Goal: Information Seeking & Learning: Understand process/instructions

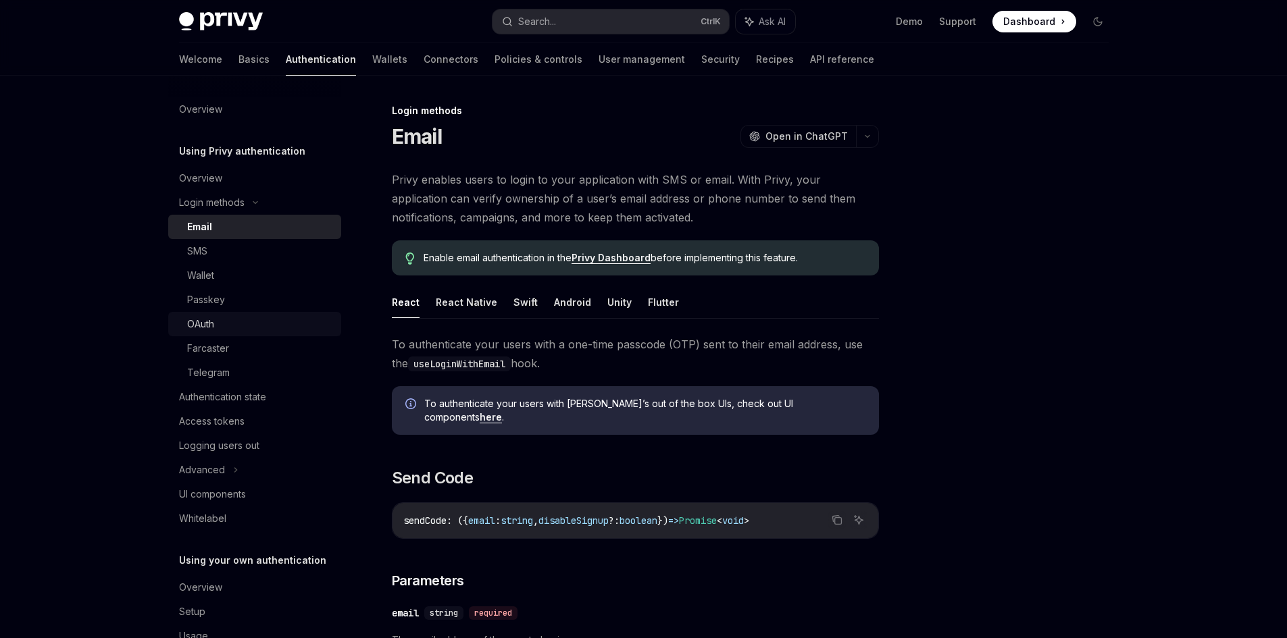
click at [234, 328] on div "OAuth" at bounding box center [260, 324] width 146 height 16
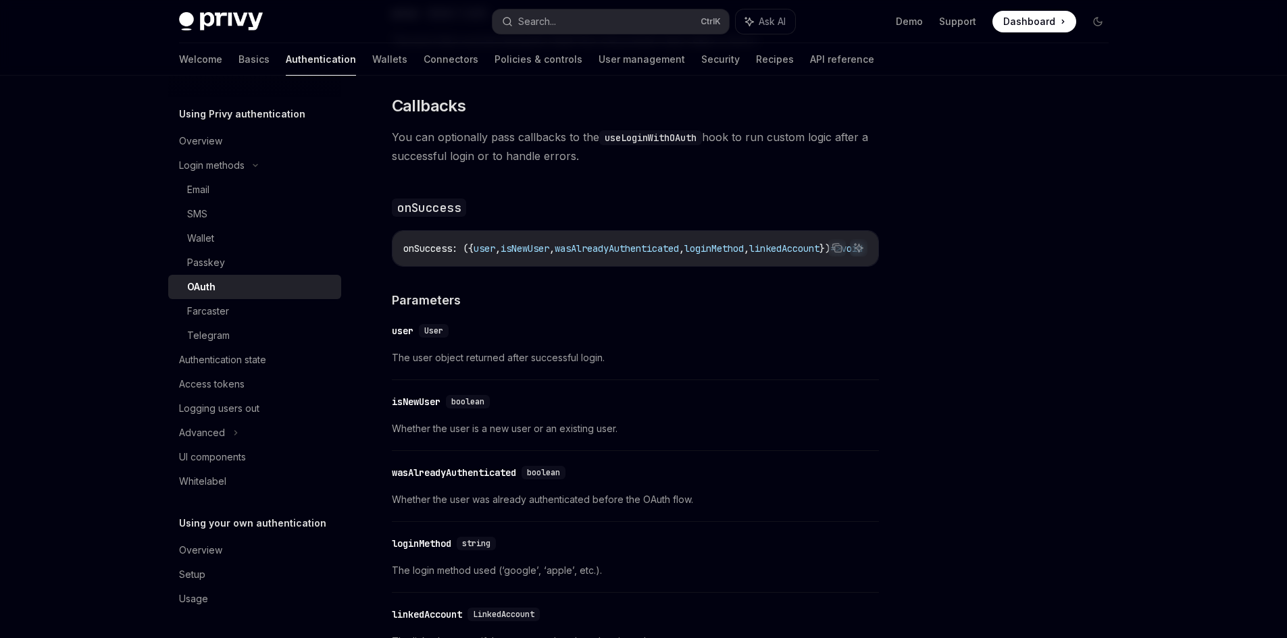
scroll to position [1606, 0]
click at [566, 349] on span "The user object returned after successful login." at bounding box center [635, 357] width 487 height 16
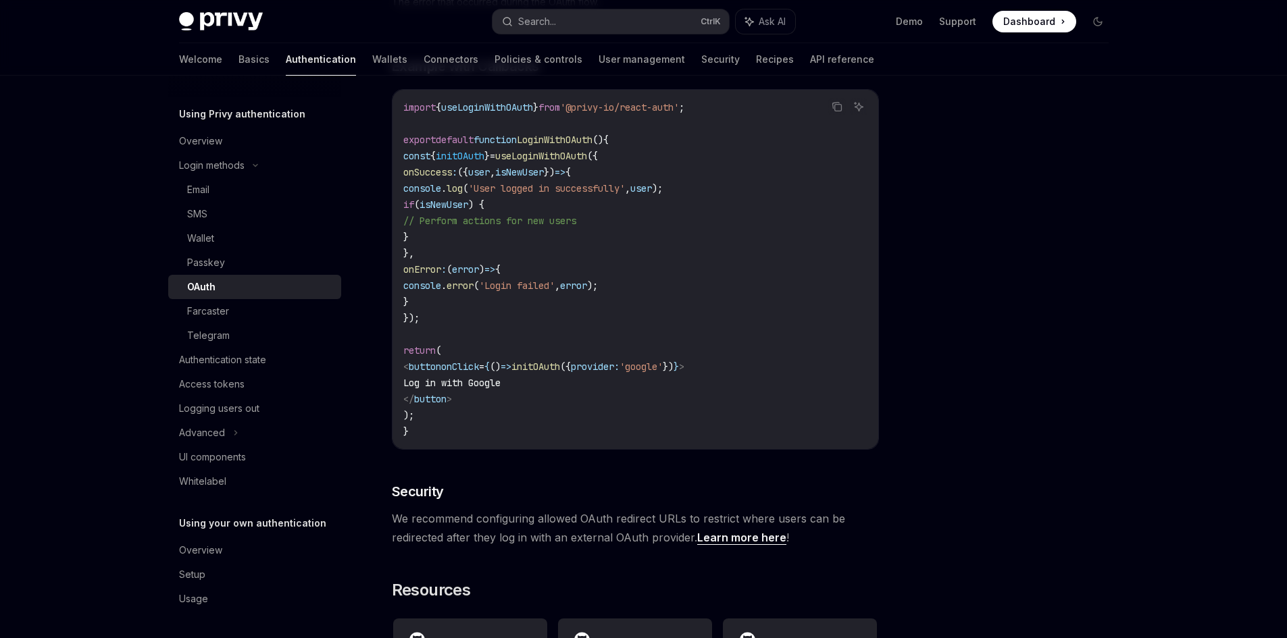
scroll to position [2458, 0]
drag, startPoint x: 454, startPoint y: 303, endPoint x: 427, endPoint y: 146, distance: 159.7
click at [427, 146] on code "import { useLoginWithOAuth } from '@privy-io/react-auth' ; export default funct…" at bounding box center [635, 271] width 464 height 340
copy code "const { initOAuth } = useLoginWithOAuth ({ onSuccess : ({ user , isNewUser }) =…"
click at [269, 404] on div "Logging users out" at bounding box center [256, 409] width 154 height 16
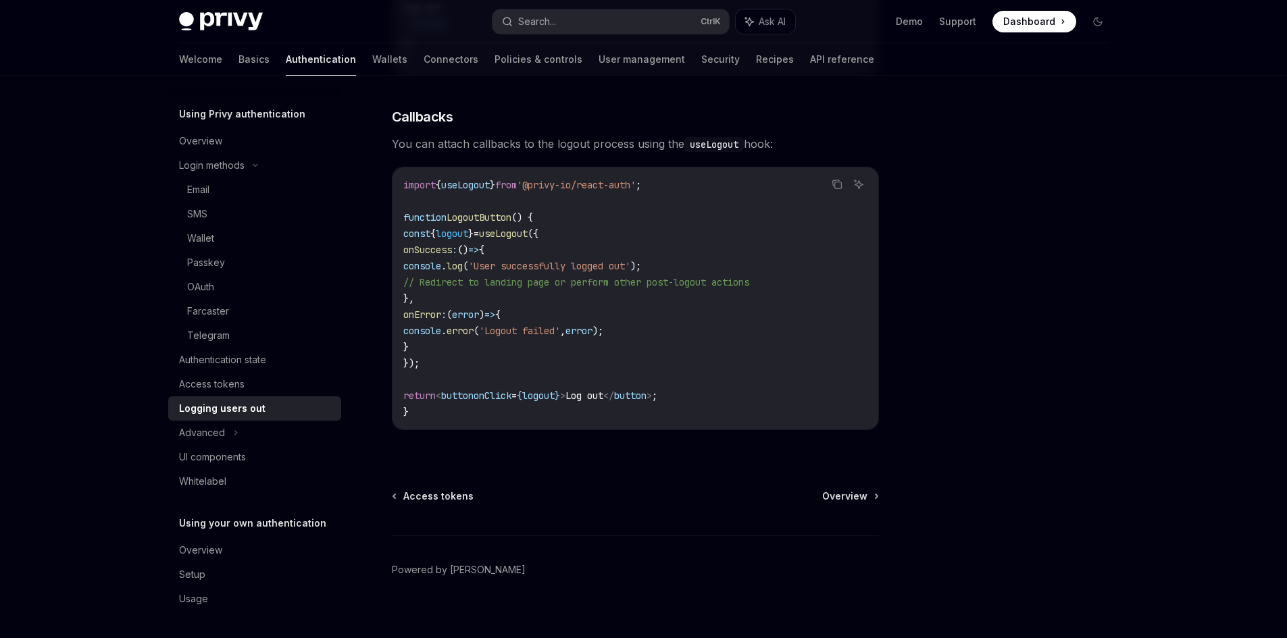
scroll to position [598, 0]
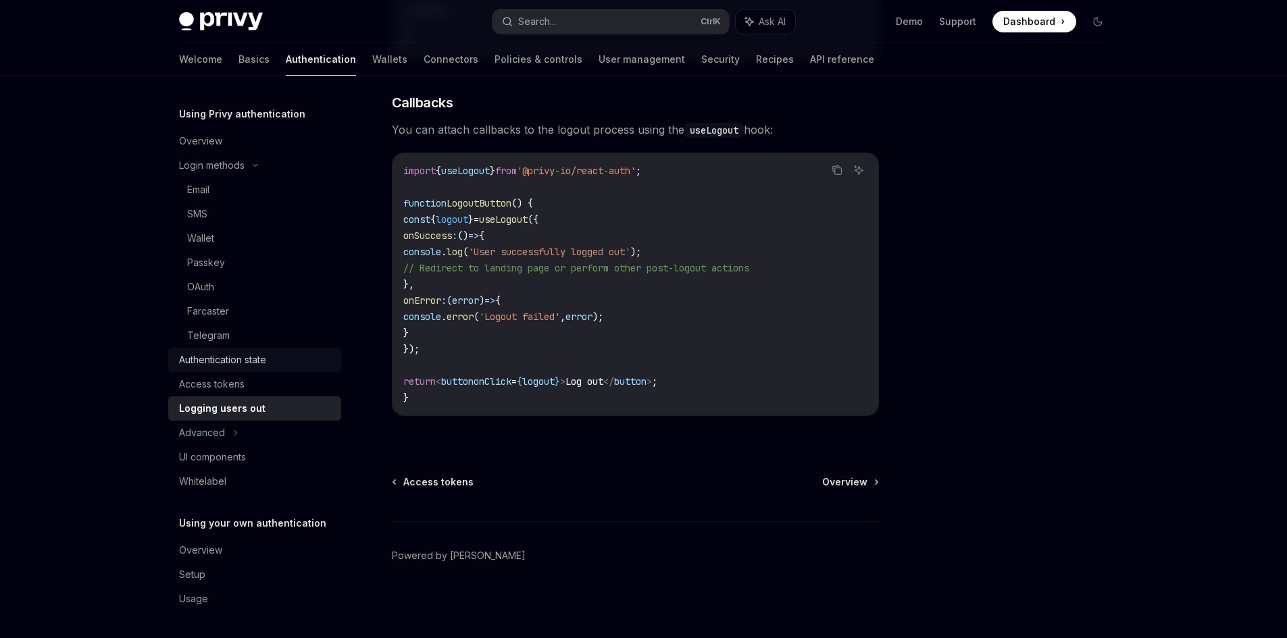
click at [266, 365] on div "Authentication state" at bounding box center [222, 360] width 87 height 16
type textarea "*"
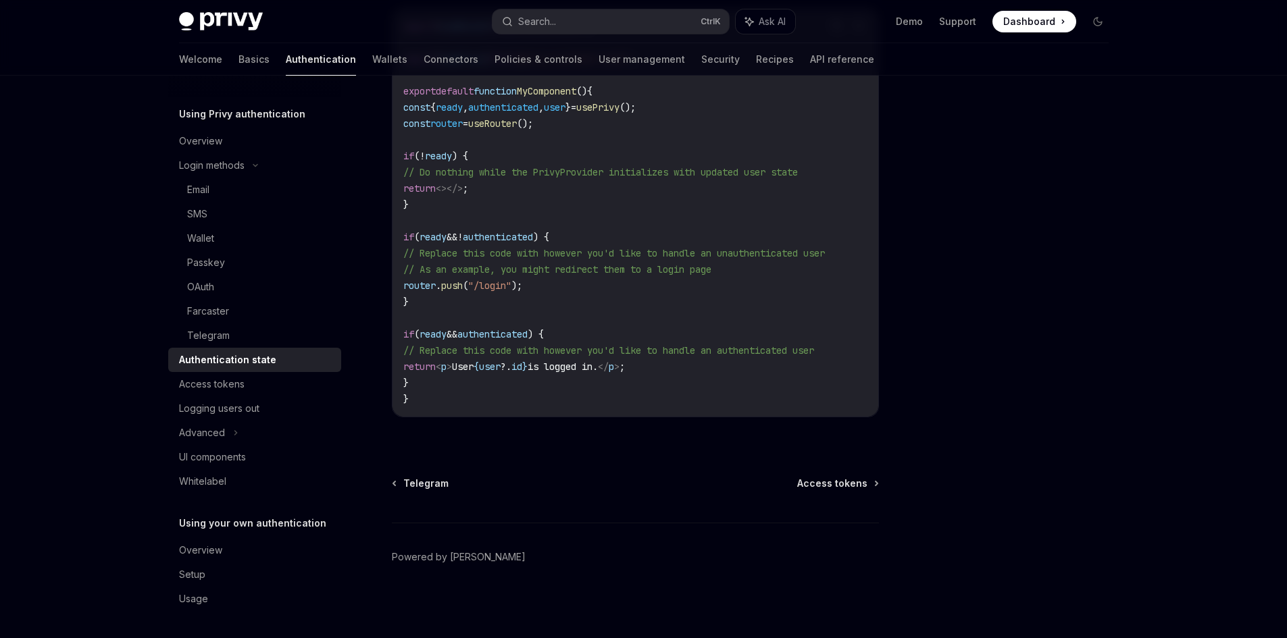
scroll to position [511, 0]
click at [562, 23] on button "Search... Ctrl K" at bounding box center [610, 21] width 236 height 24
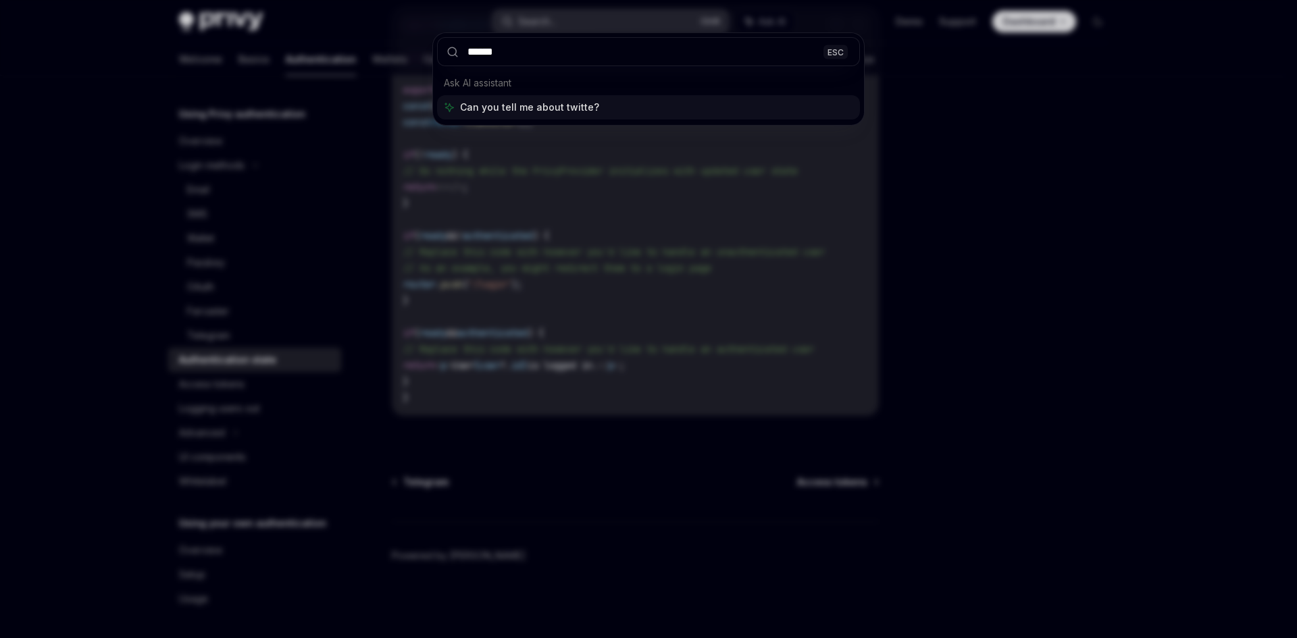
type input "*******"
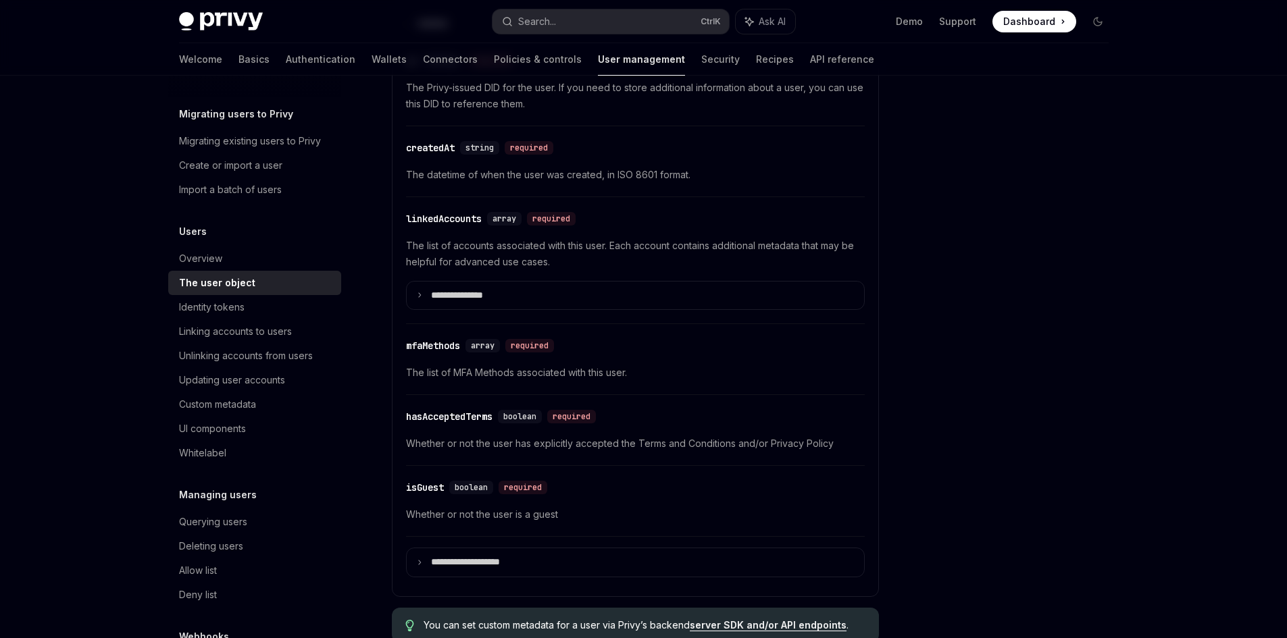
scroll to position [496, 0]
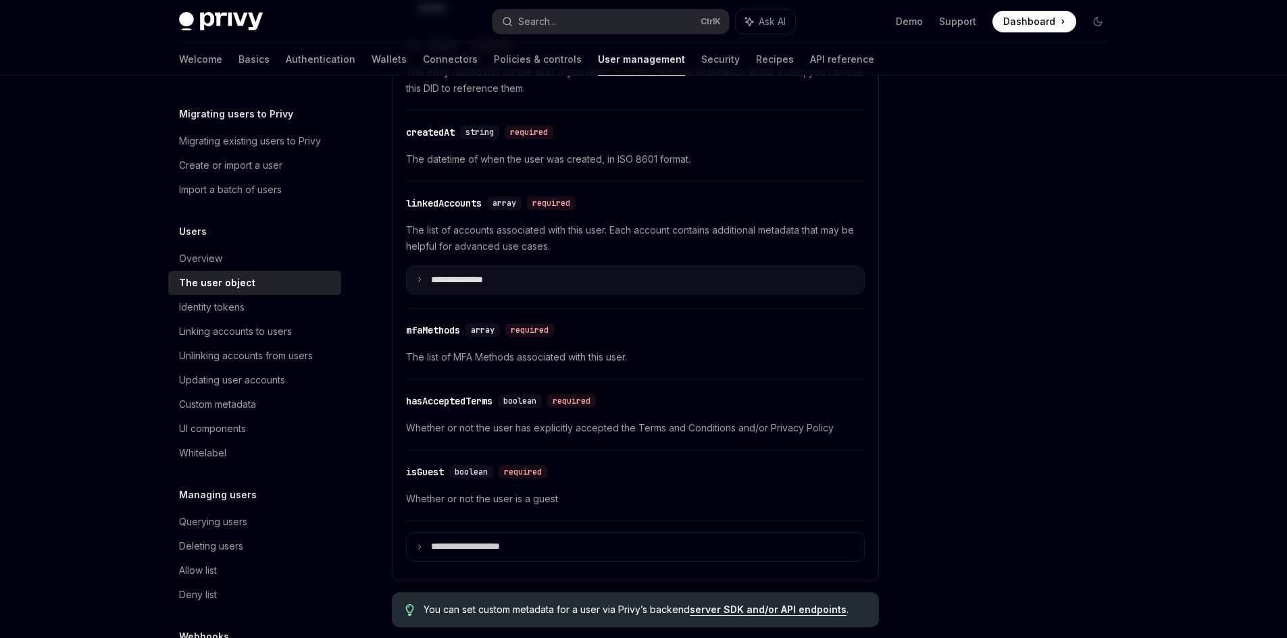
click at [461, 279] on p "**********" at bounding box center [468, 280] width 74 height 12
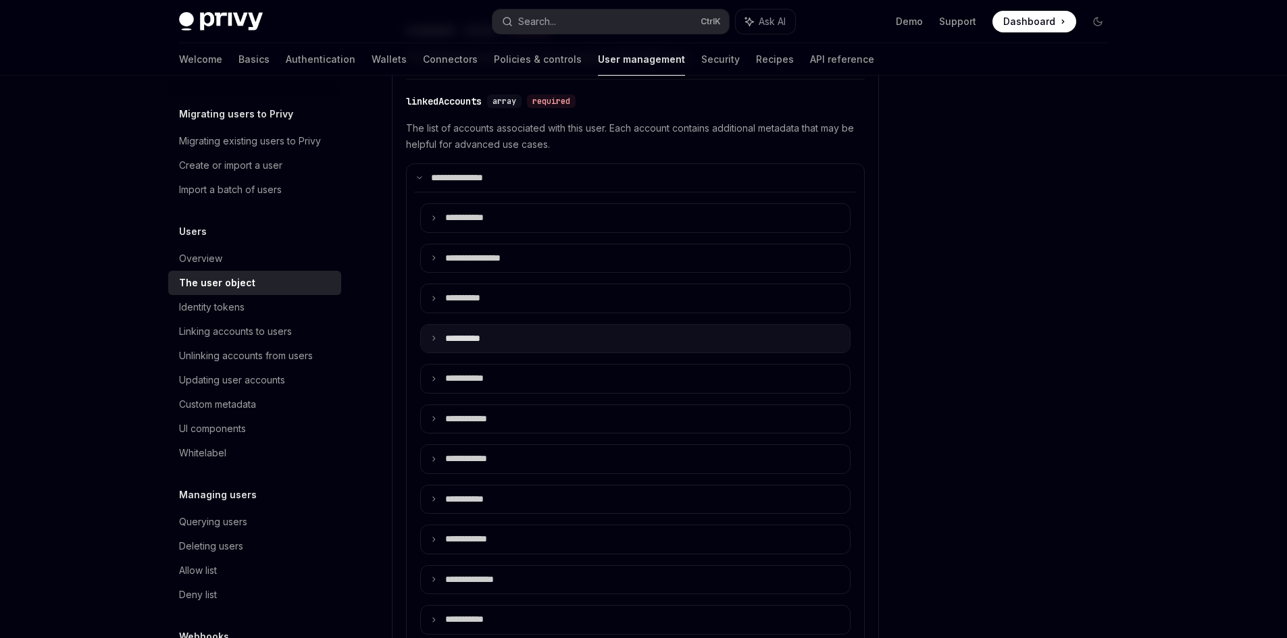
scroll to position [599, 0]
click at [490, 425] on summary "**** *******" at bounding box center [635, 419] width 429 height 28
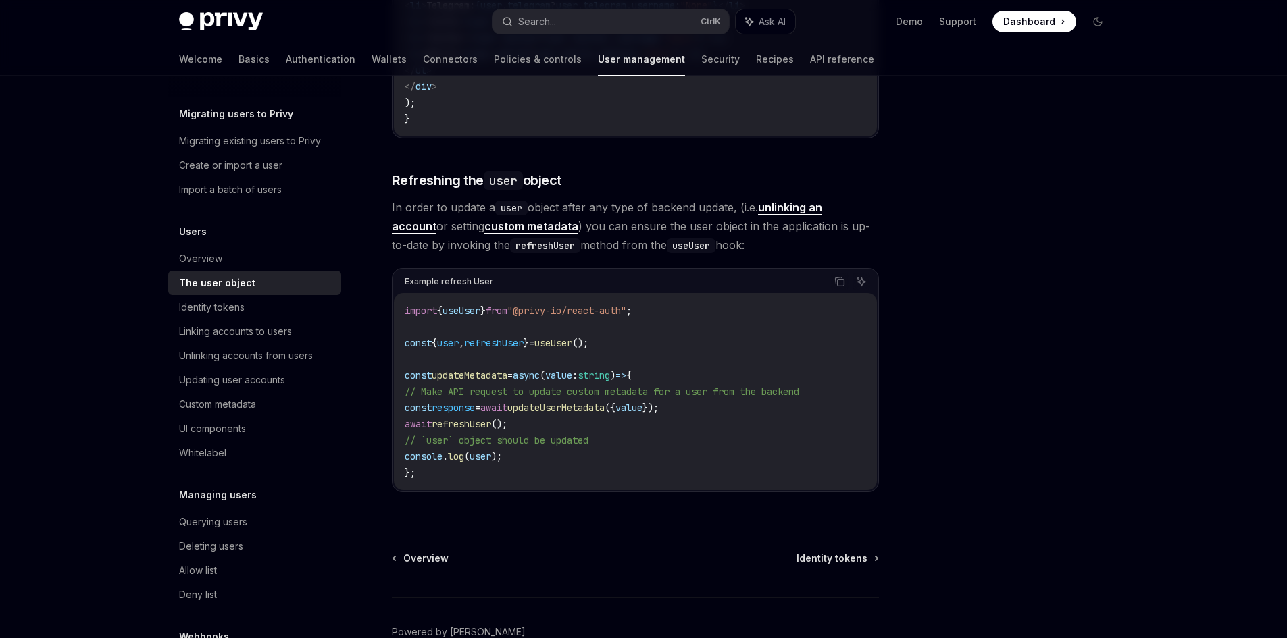
scroll to position [2894, 0]
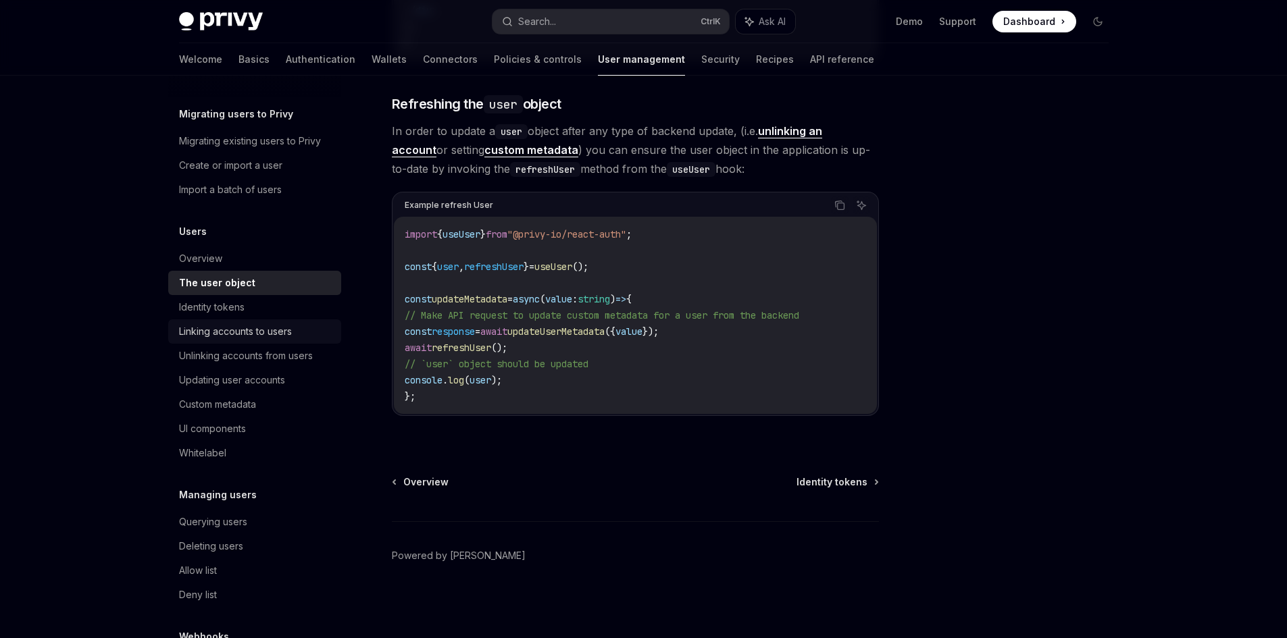
click at [260, 330] on div "Linking accounts to users" at bounding box center [235, 332] width 113 height 16
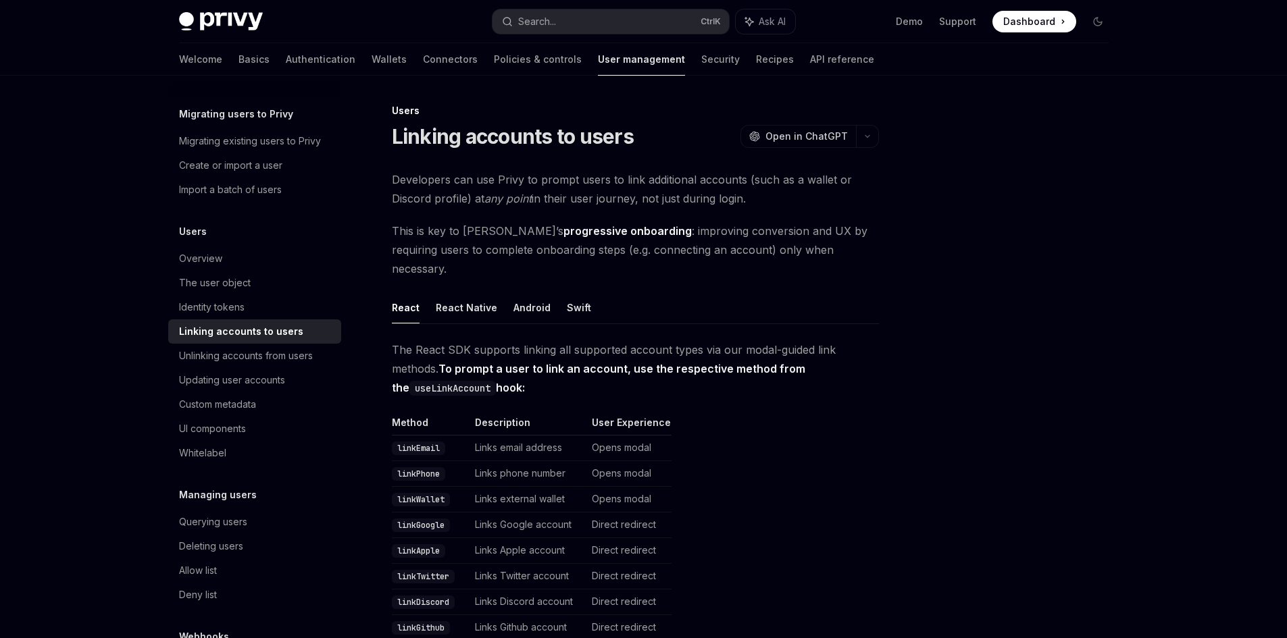
click at [623, 487] on td "Opens modal" at bounding box center [628, 500] width 85 height 26
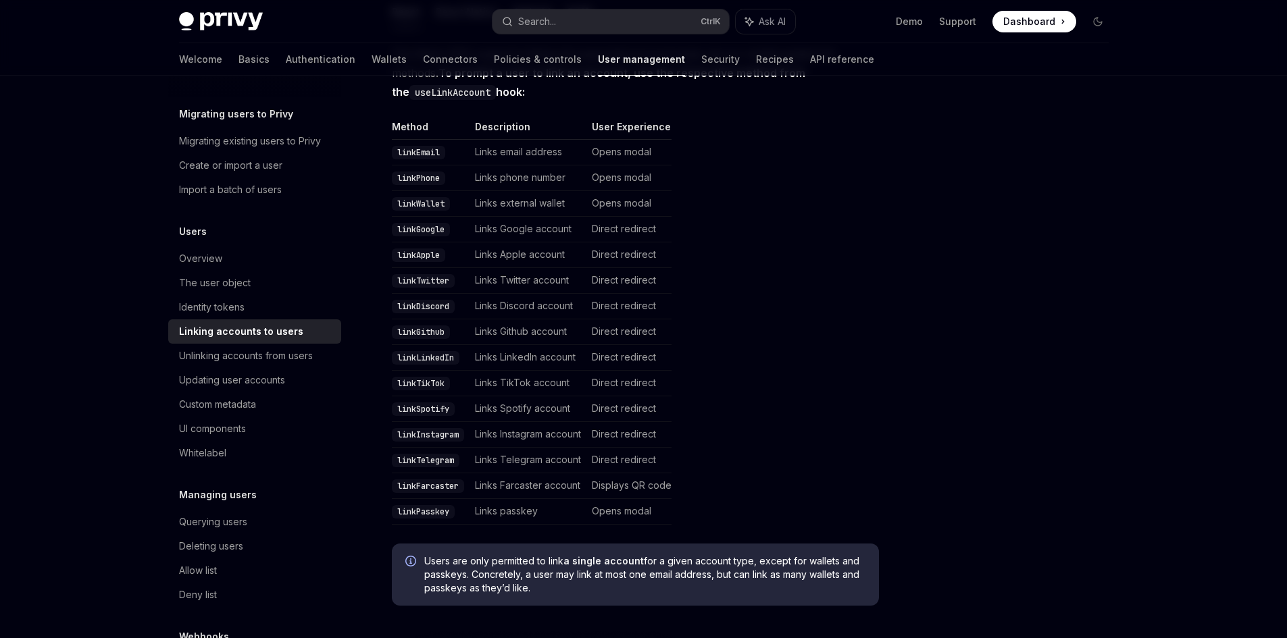
scroll to position [294, 0]
click at [432, 276] on code "linkTwitter" at bounding box center [423, 283] width 63 height 14
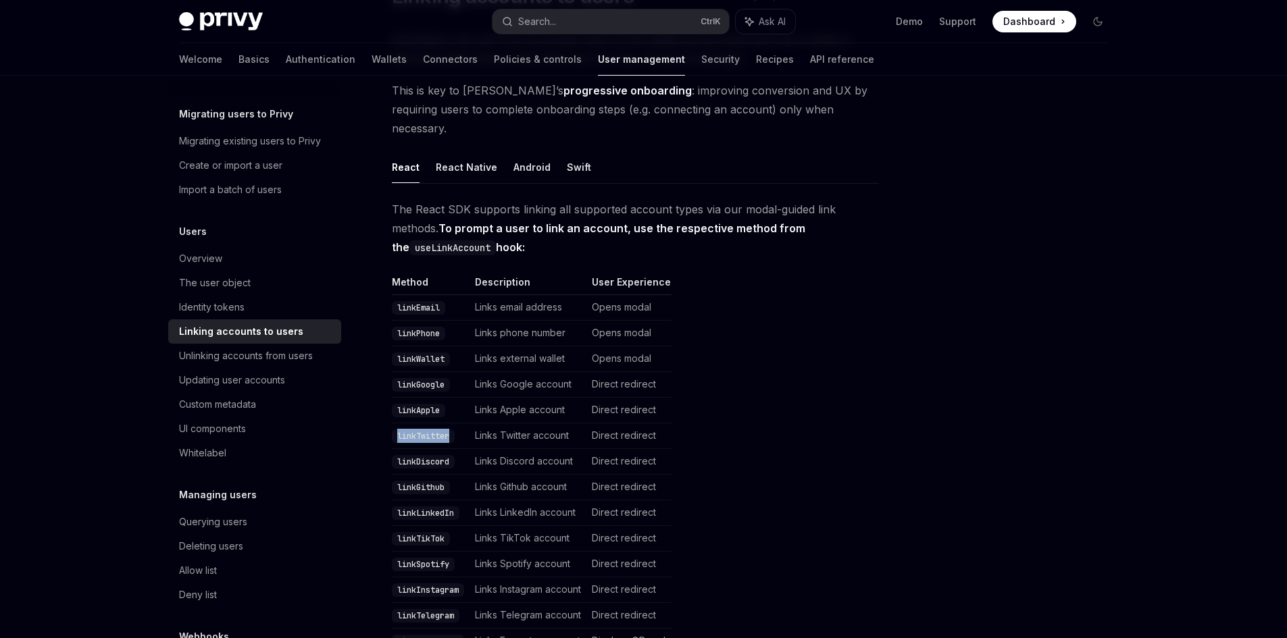
scroll to position [140, 0]
click at [581, 222] on strong "To prompt a user to link an account, use the respective method from the useLink…" at bounding box center [598, 238] width 413 height 32
click at [578, 232] on span "The React SDK supports linking all supported account types via our modal-guided…" at bounding box center [635, 229] width 487 height 57
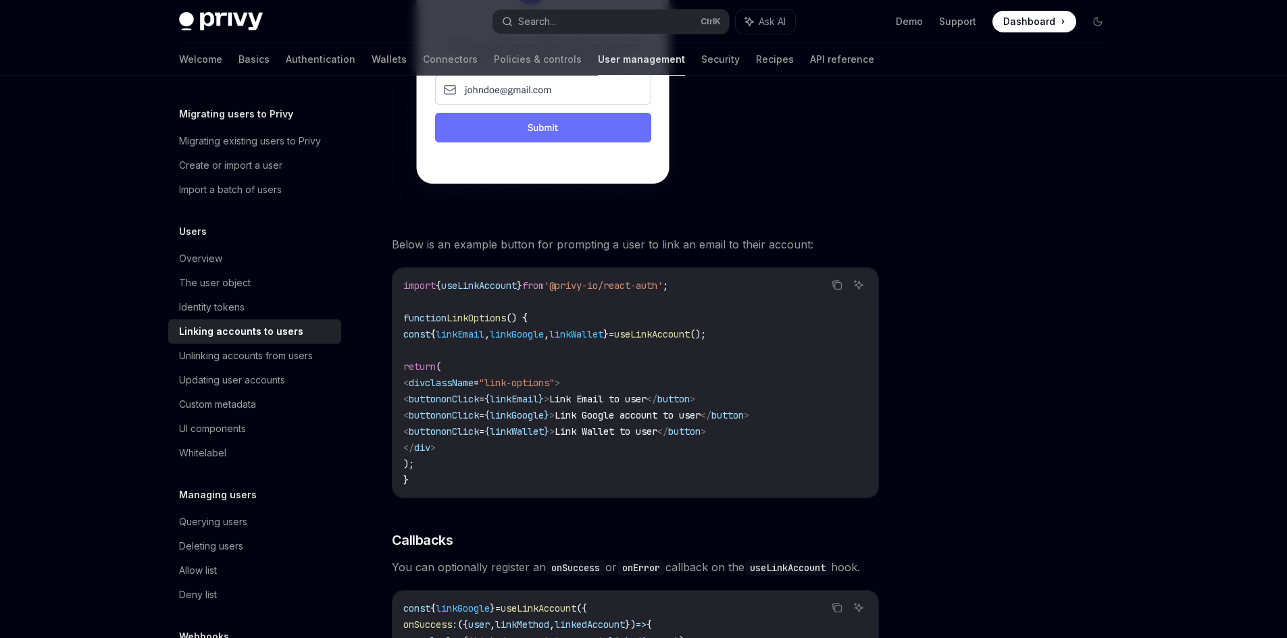
scroll to position [1012, 0]
click at [603, 328] on span "linkWallet" at bounding box center [576, 334] width 54 height 12
copy code "const { linkEmail , linkGoogle , linkWallet } = useLinkAccount ();"
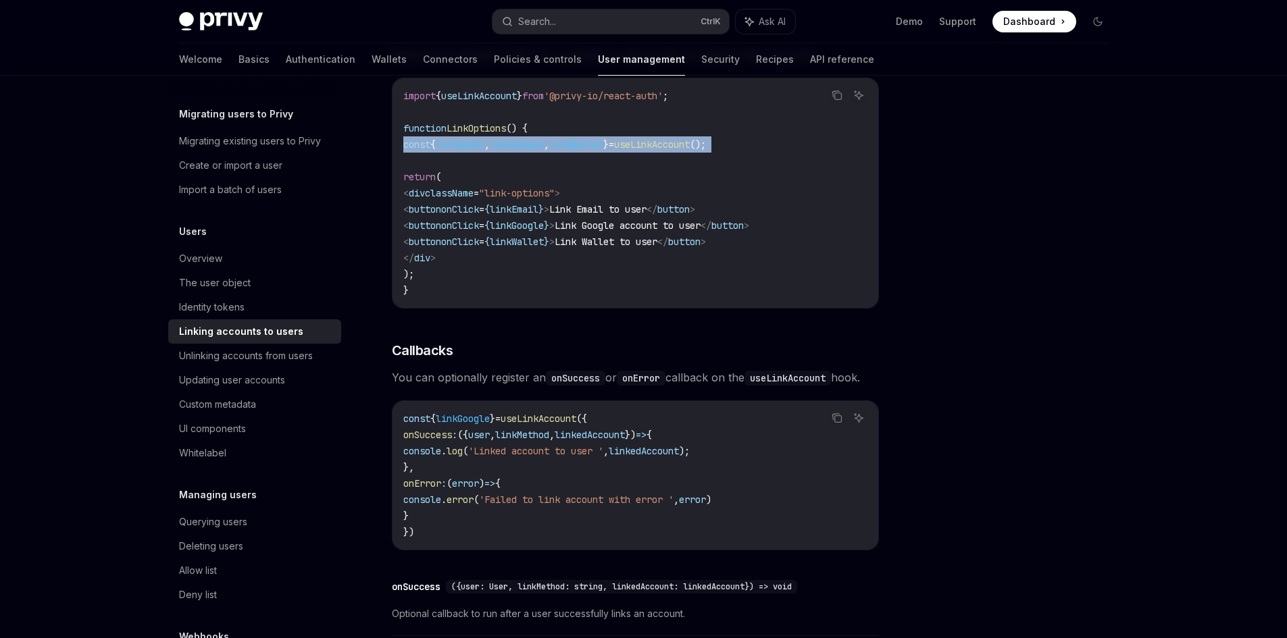
scroll to position [1202, 0]
click at [550, 421] on span "useLinkAccount" at bounding box center [538, 418] width 76 height 12
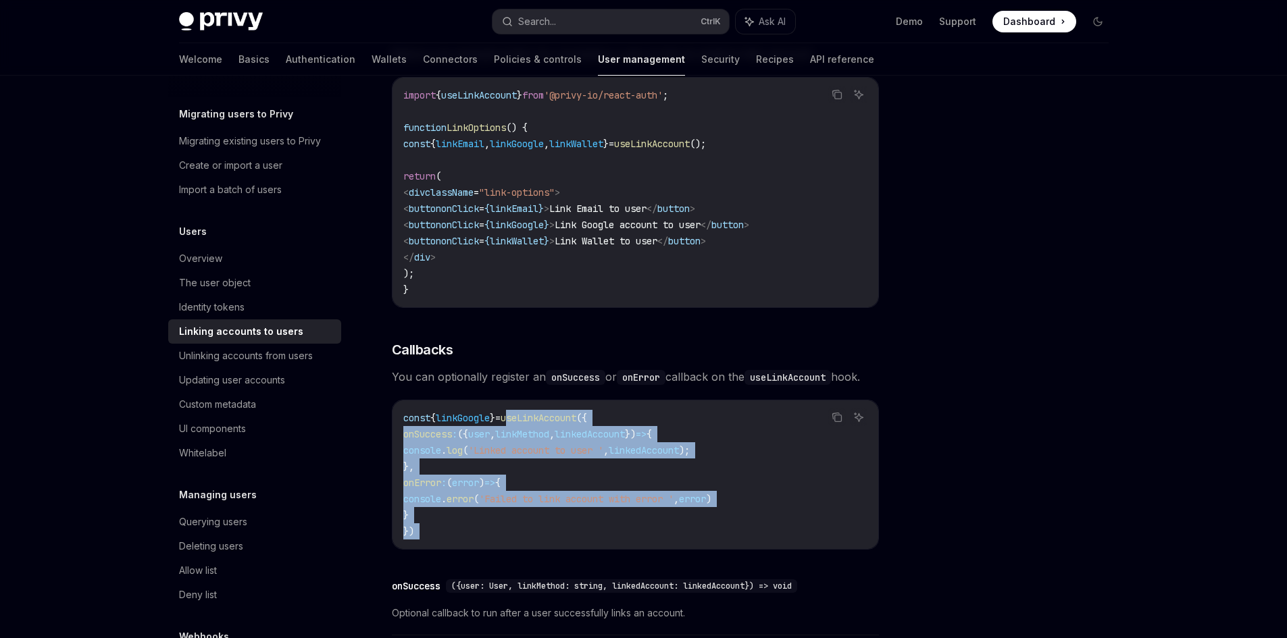
click at [421, 531] on code "const { linkGoogle } = useLinkAccount ({ onSuccess : ({ user , linkMethod , lin…" at bounding box center [635, 475] width 464 height 130
copy code "useLinkAccount ({ onSuccess : ({ user , linkMethod , linkedAccount }) => { cons…"
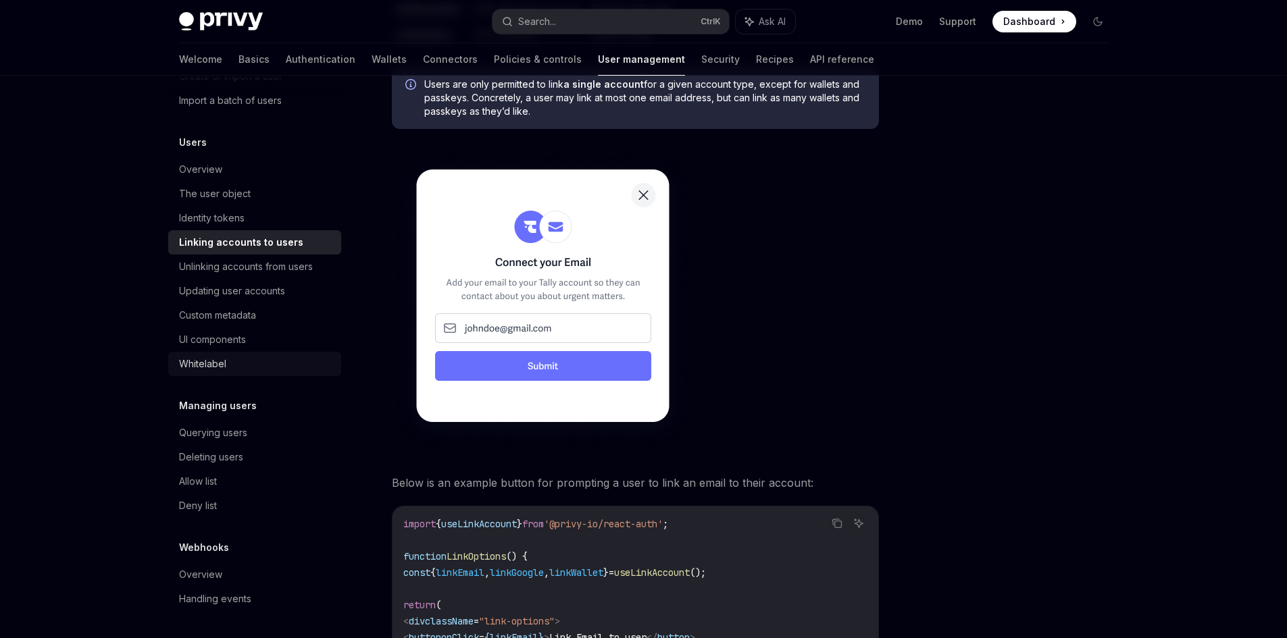
scroll to position [773, 0]
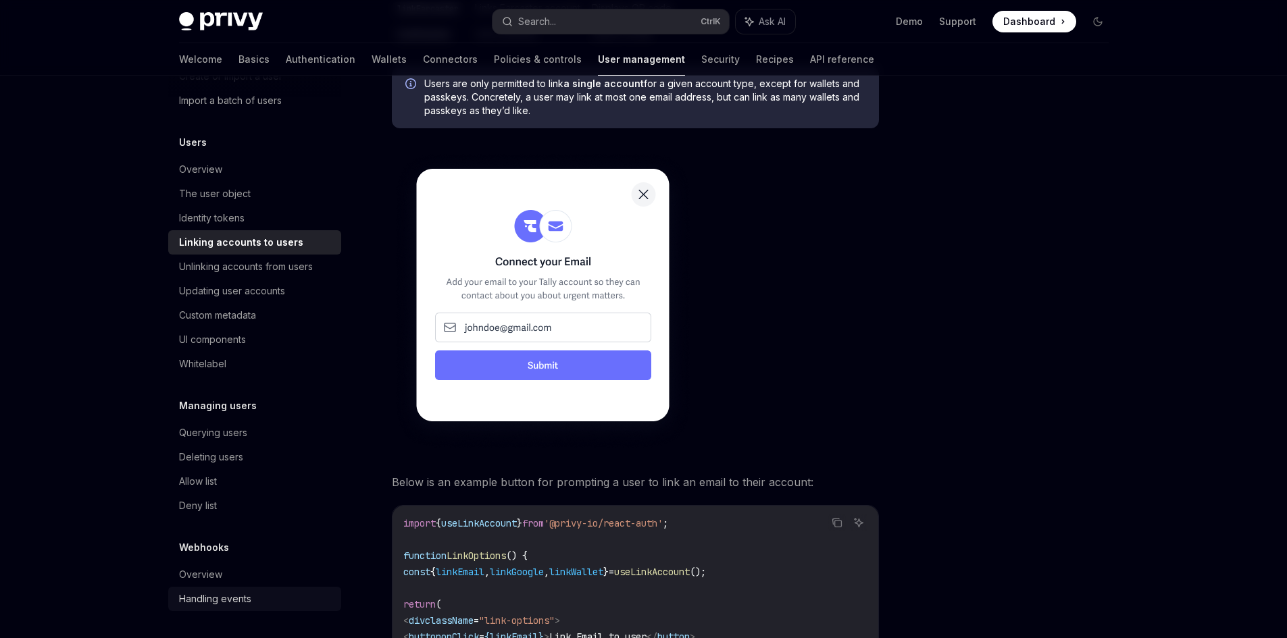
click at [205, 601] on div "Handling events" at bounding box center [215, 599] width 72 height 16
type textarea "*"
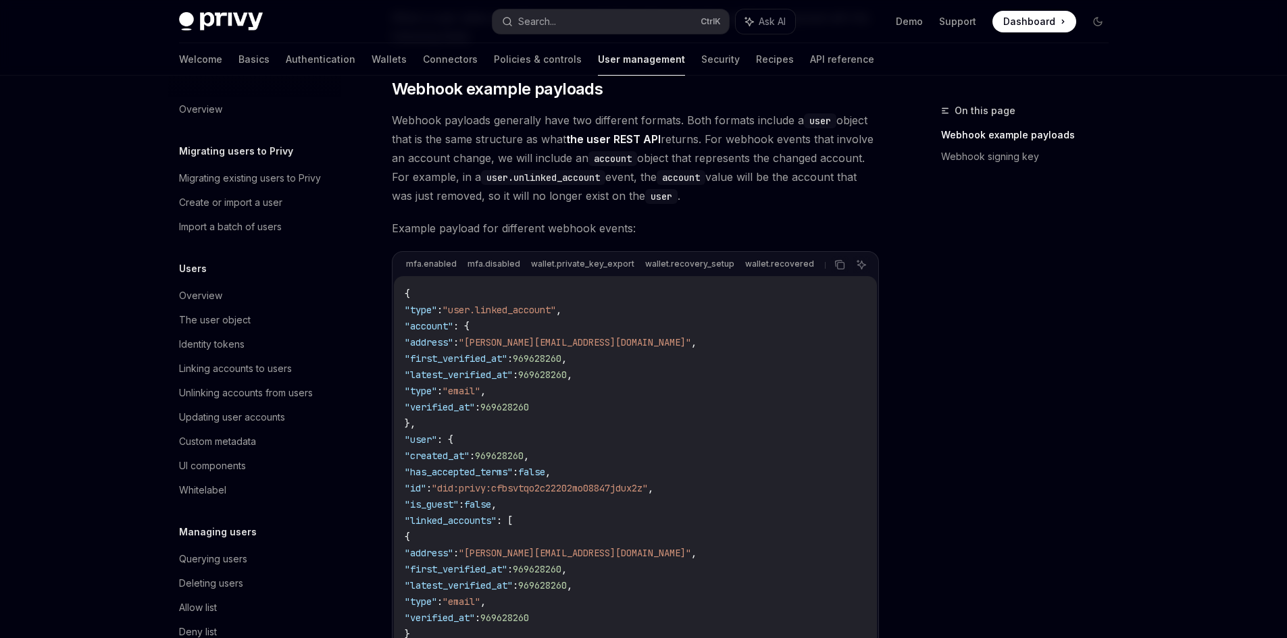
scroll to position [161, 0]
click at [567, 20] on button "Search... Ctrl K" at bounding box center [610, 21] width 236 height 24
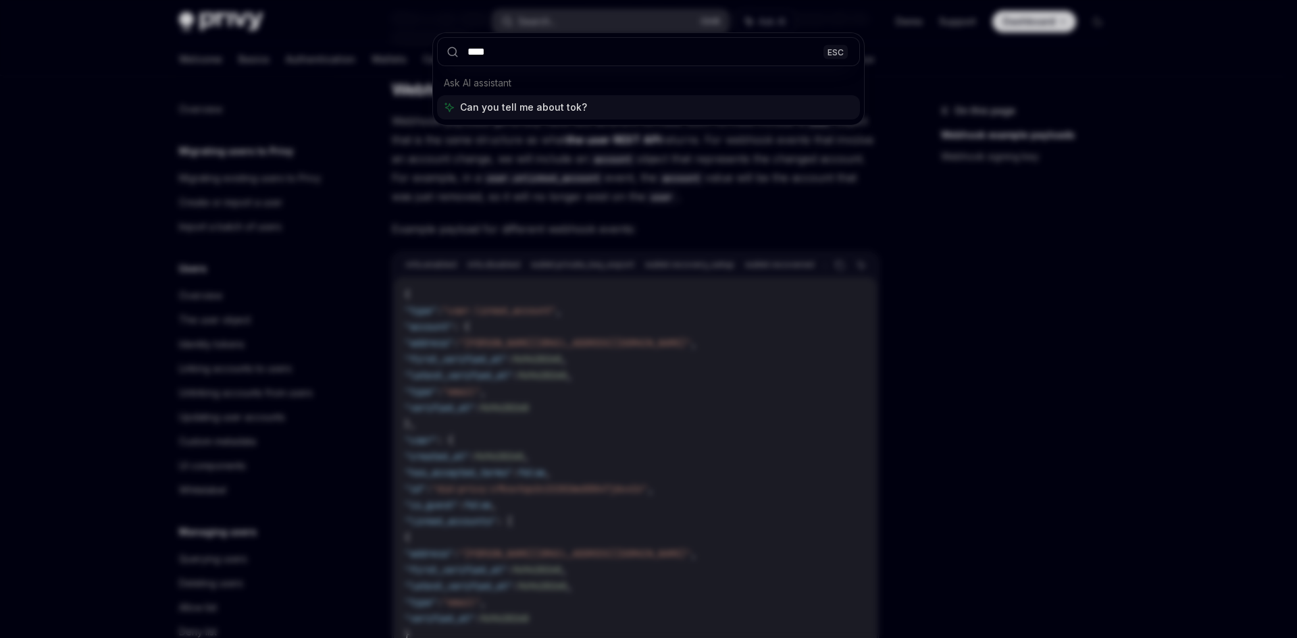
type input "*****"
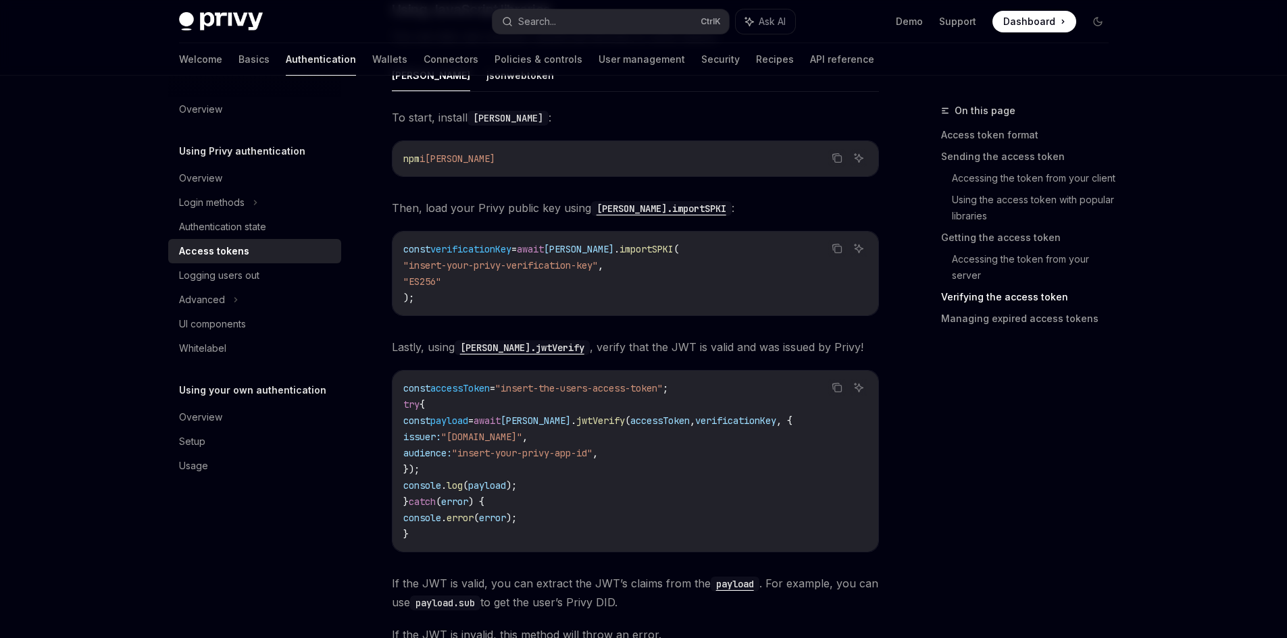
scroll to position [2937, 0]
click at [584, 417] on span "jwtVerify" at bounding box center [600, 420] width 49 height 12
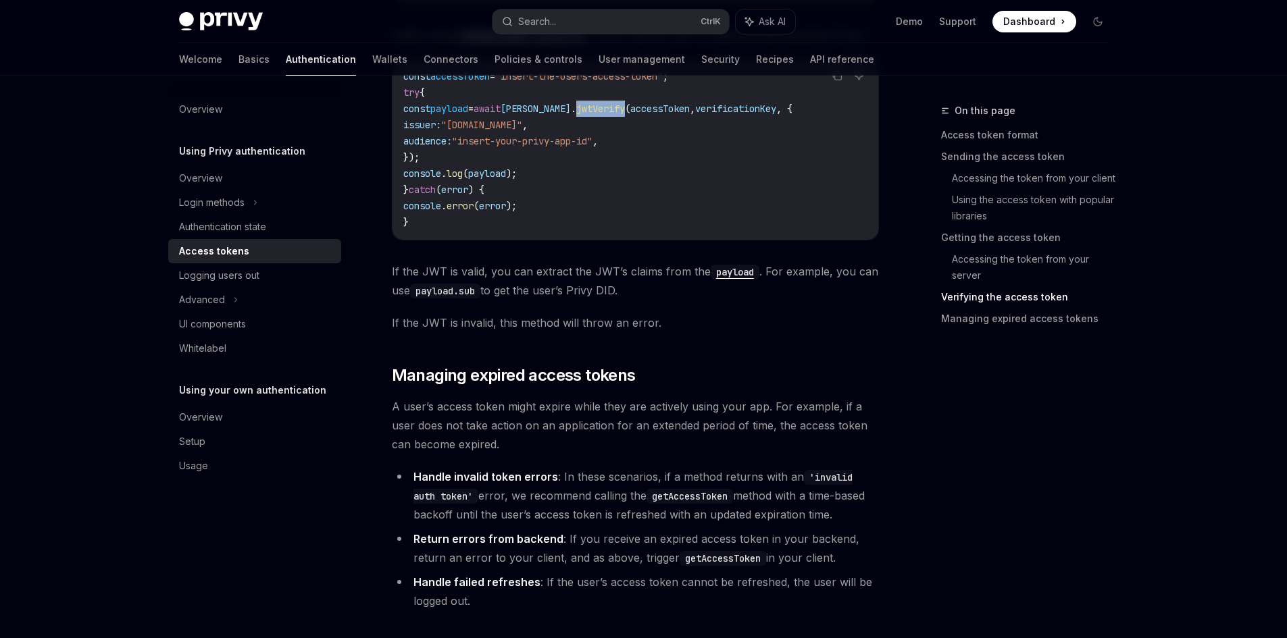
scroll to position [3421, 0]
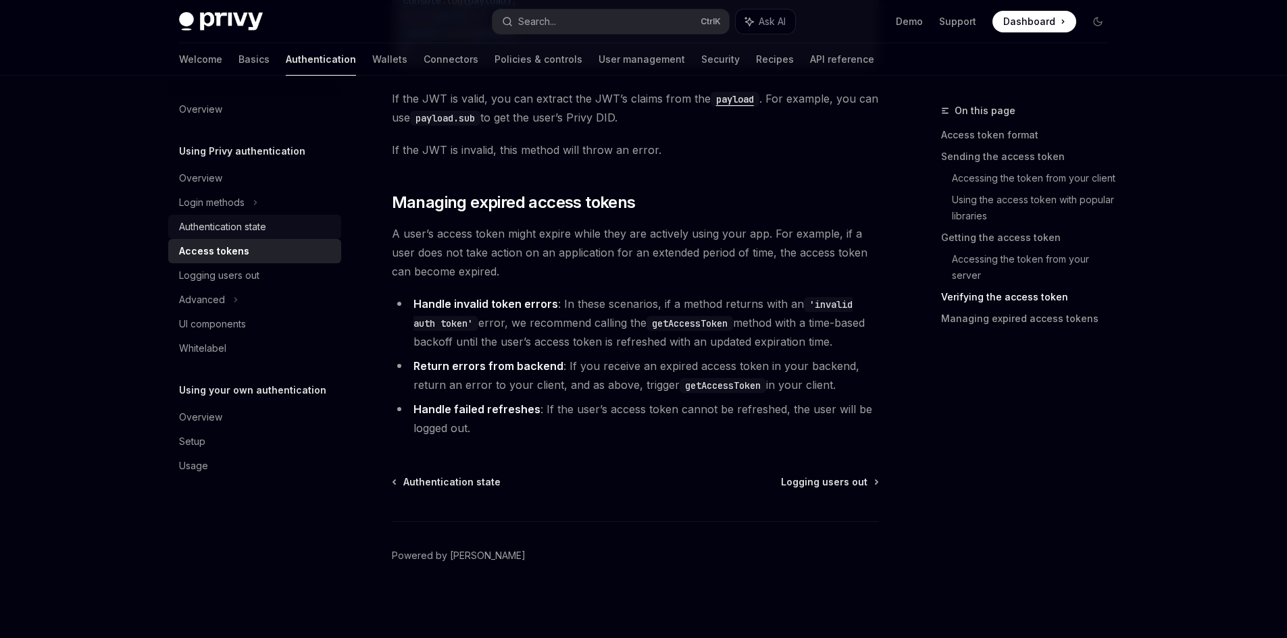
click at [251, 230] on div "Authentication state" at bounding box center [222, 227] width 87 height 16
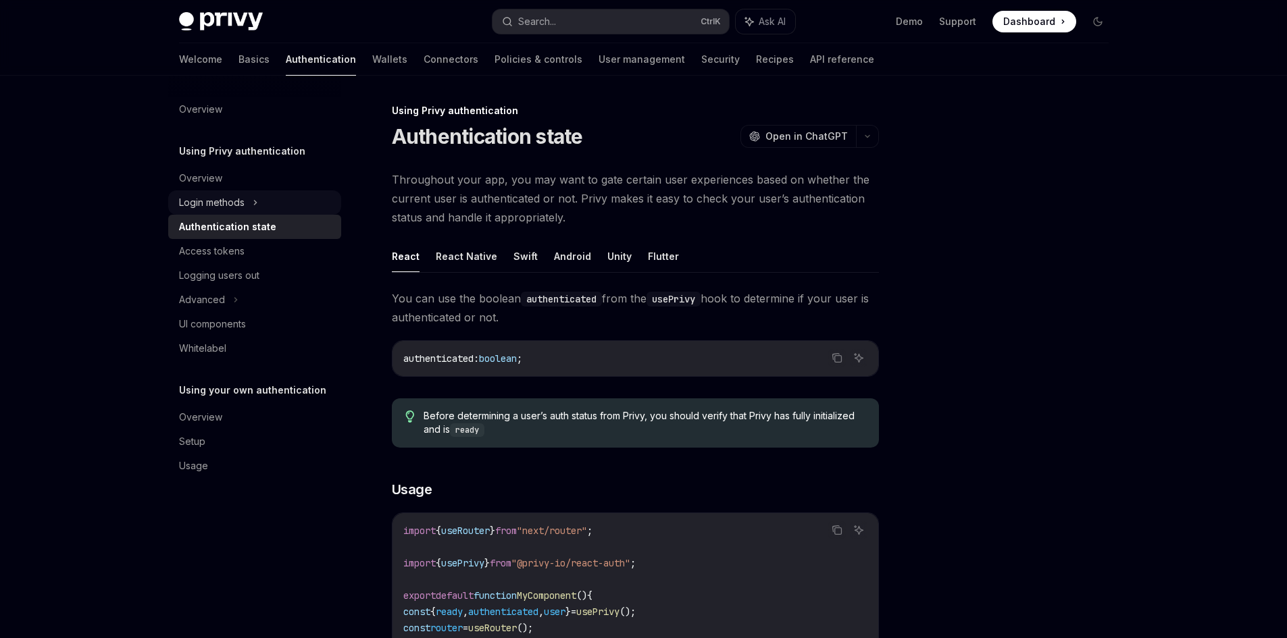
click at [236, 202] on div "Login methods" at bounding box center [212, 203] width 66 height 16
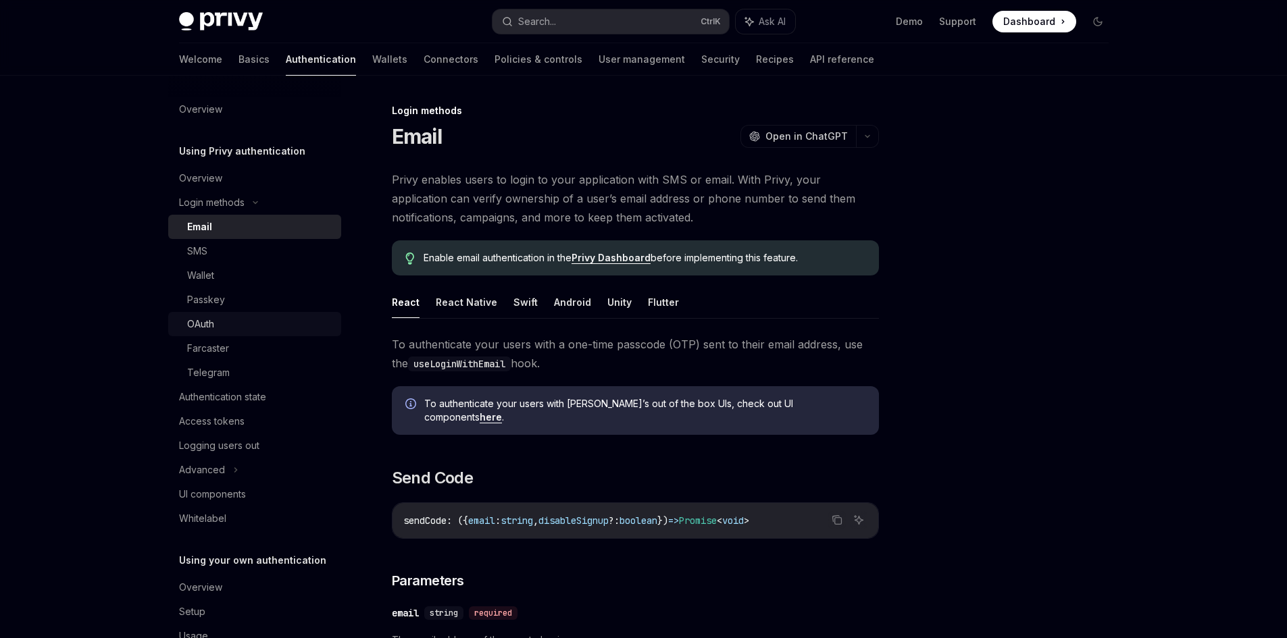
click at [220, 332] on link "OAuth" at bounding box center [254, 324] width 173 height 24
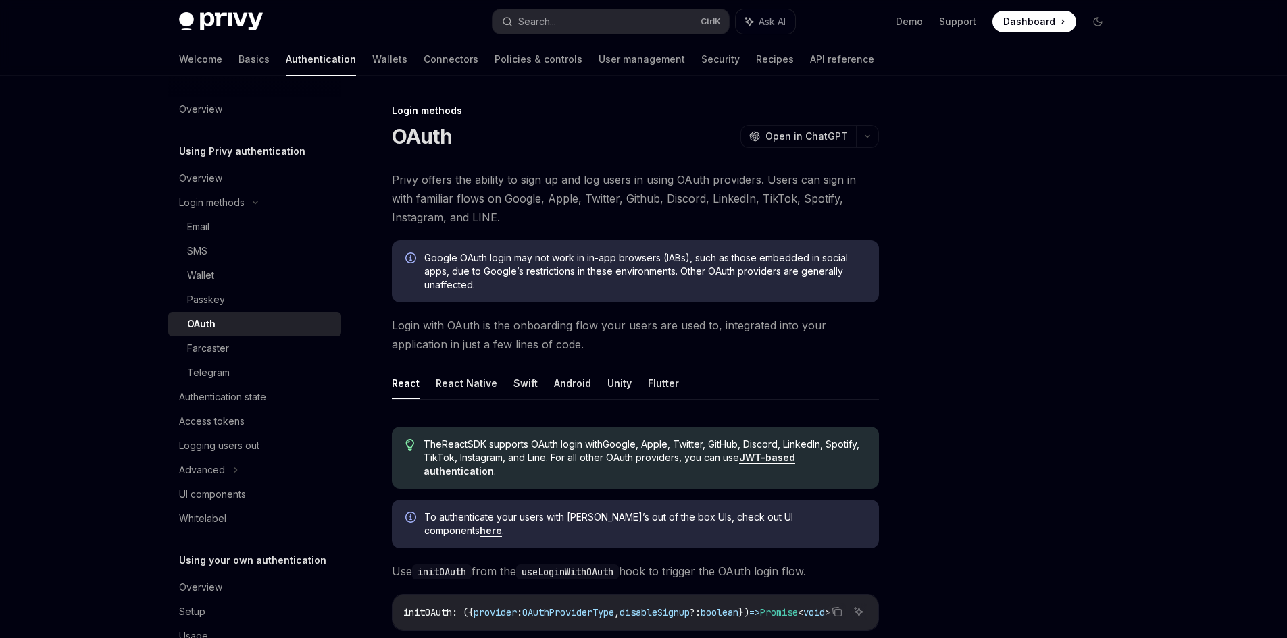
type textarea "*"
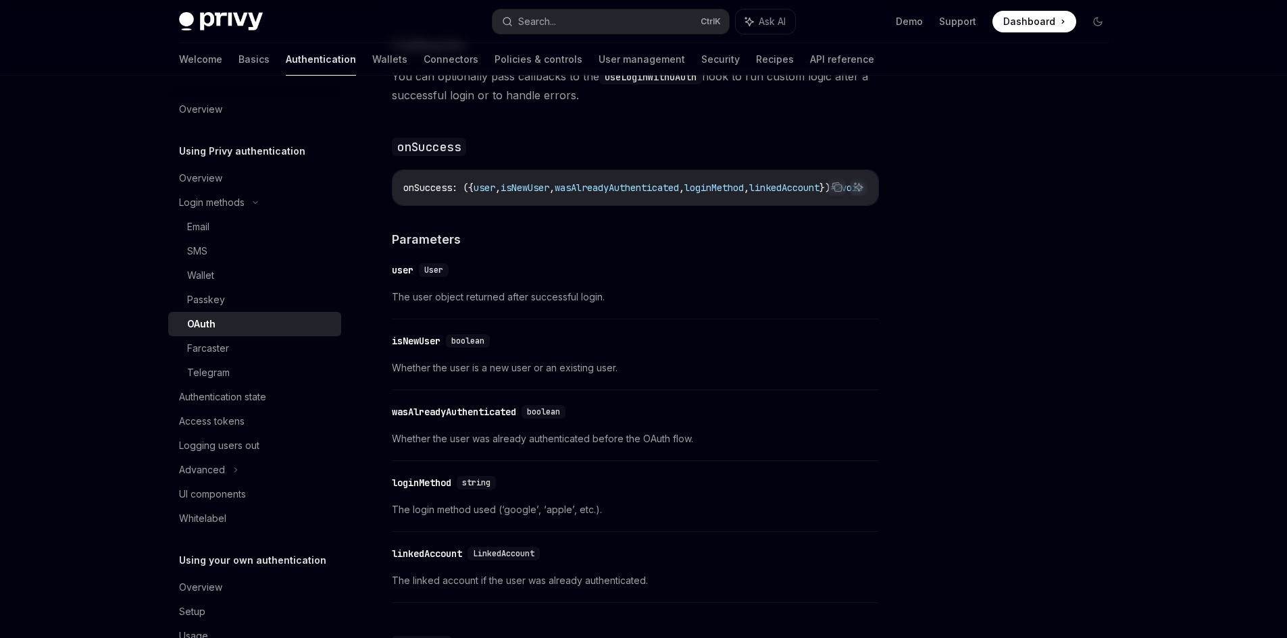
scroll to position [1666, 0]
click at [634, 8] on div "Privy Docs home page Search... Ctrl K Ask AI Demo Support Dashboard Dashboard S…" at bounding box center [643, 21] width 929 height 43
click at [634, 20] on button "Search... Ctrl K" at bounding box center [610, 21] width 236 height 24
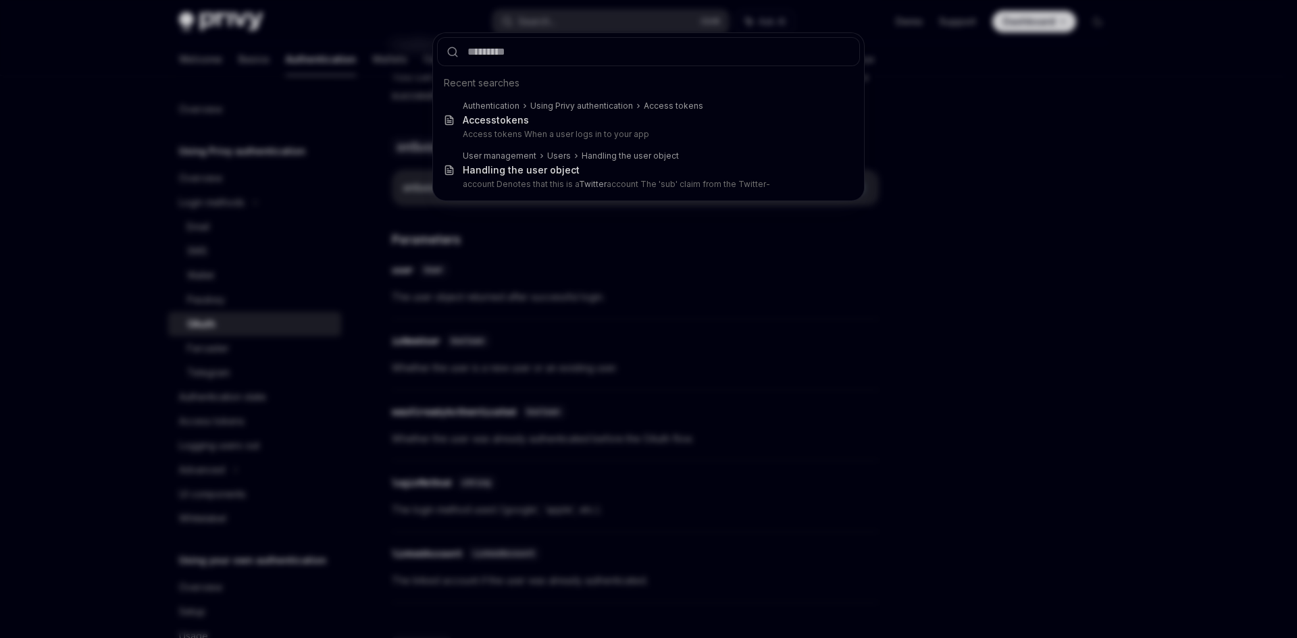
type input "**********"
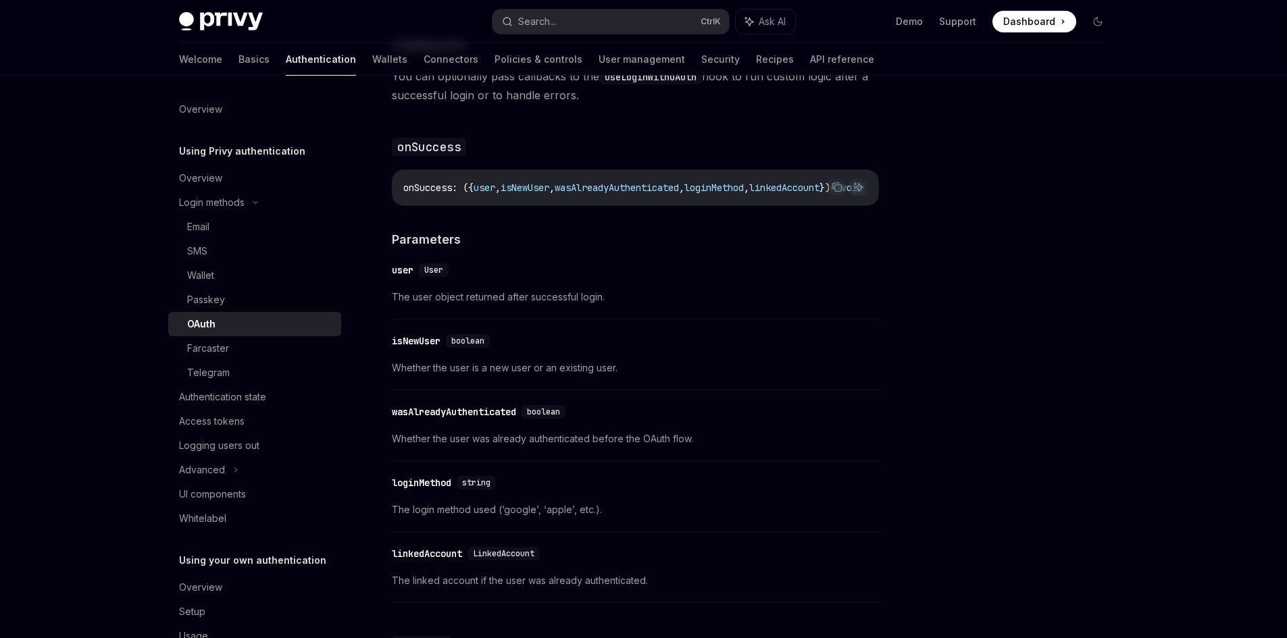
type textarea "*"
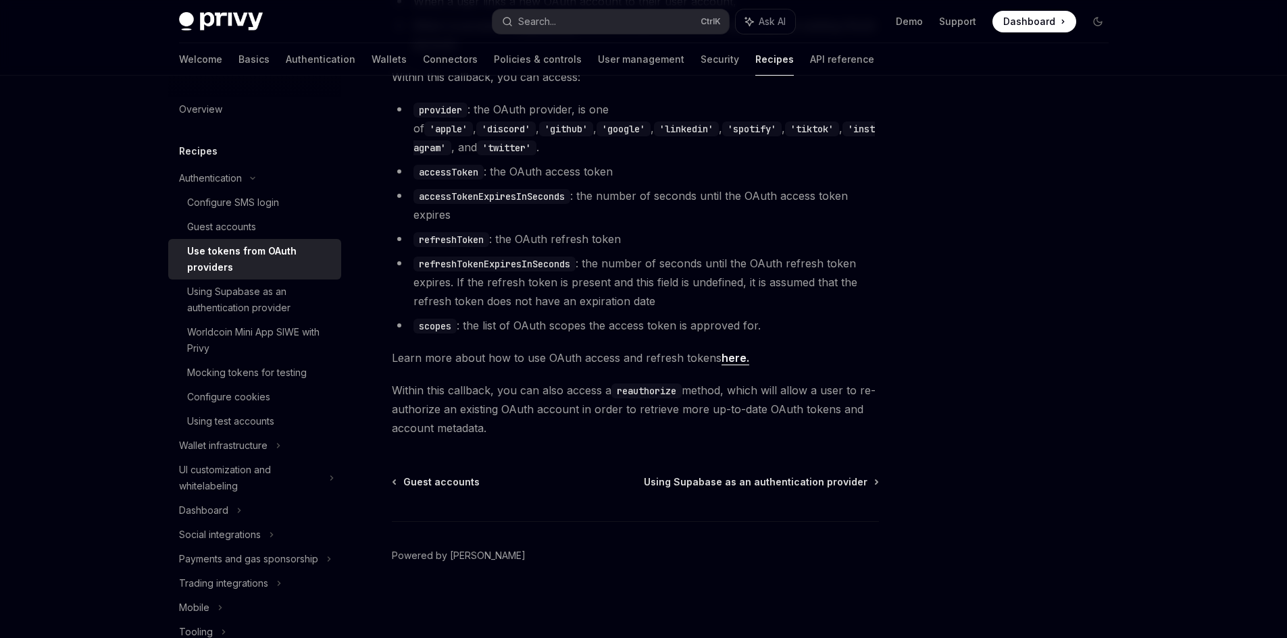
scroll to position [76, 0]
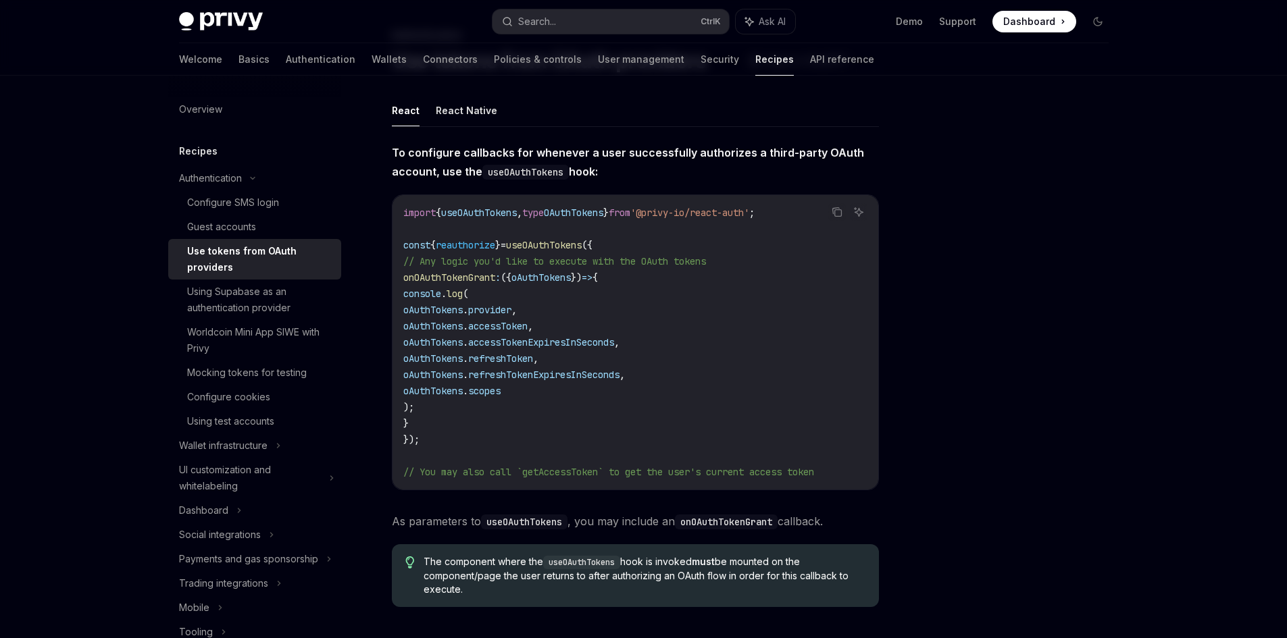
click at [425, 277] on span "onOAuthTokenGrant" at bounding box center [449, 278] width 92 height 12
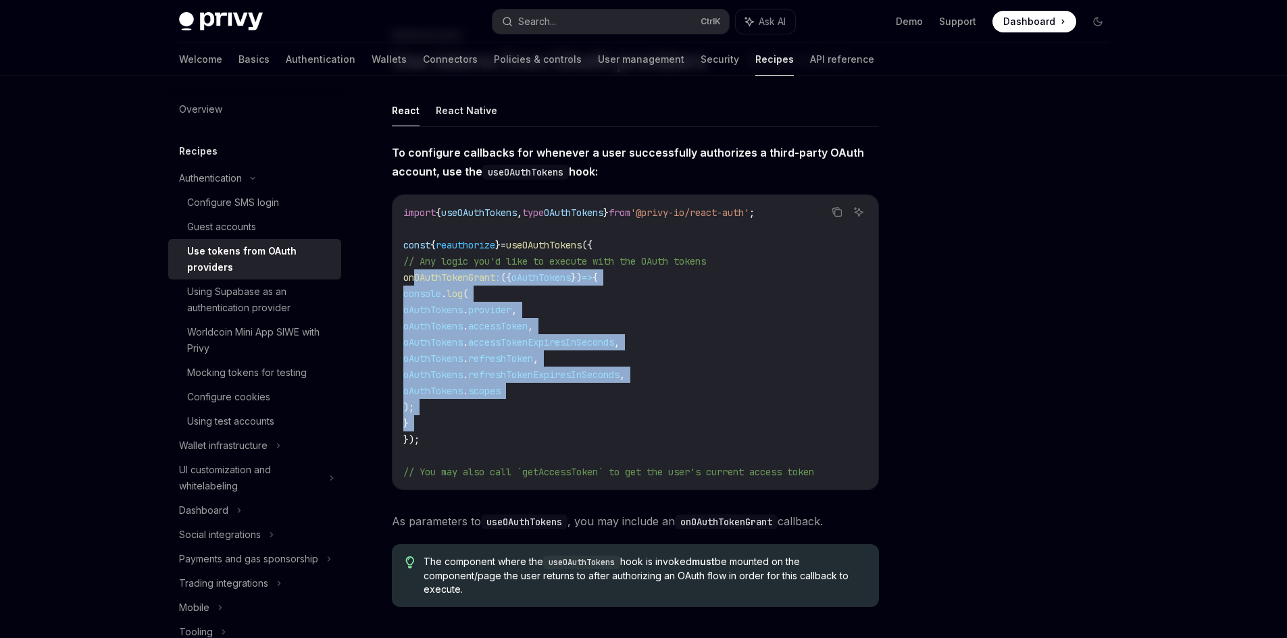
click at [436, 422] on code "import { useOAuthTokens , type OAuthTokens } from '@privy-io/react-auth' ; cons…" at bounding box center [635, 343] width 464 height 276
copy code "onOAuthTokenGrant : ({ oAuthTokens }) => { console . log ( oAuthTokens . provid…"
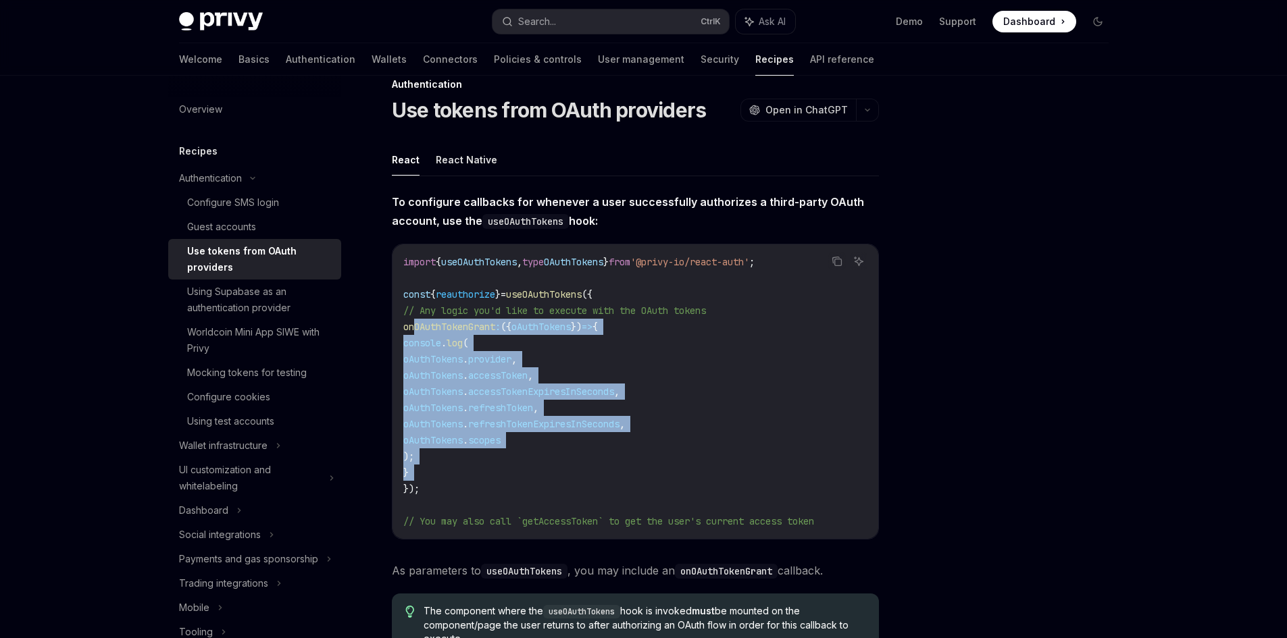
scroll to position [0, 0]
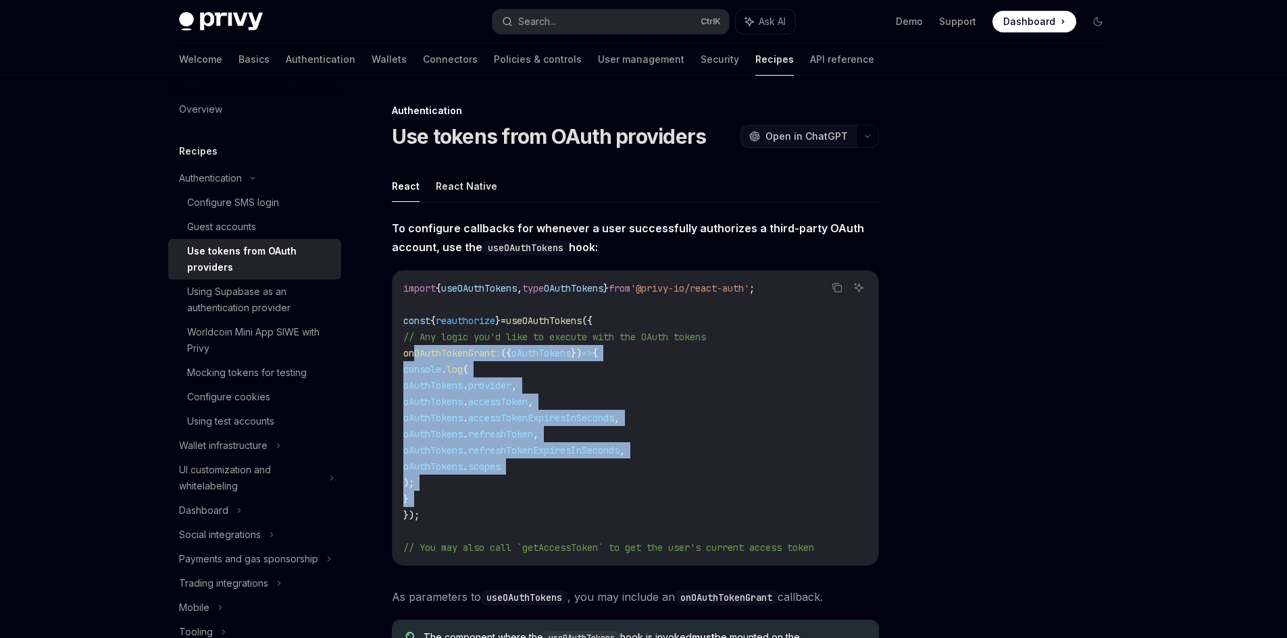
click at [808, 134] on span "Open in ChatGPT" at bounding box center [806, 137] width 82 height 14
